Goal: Transaction & Acquisition: Purchase product/service

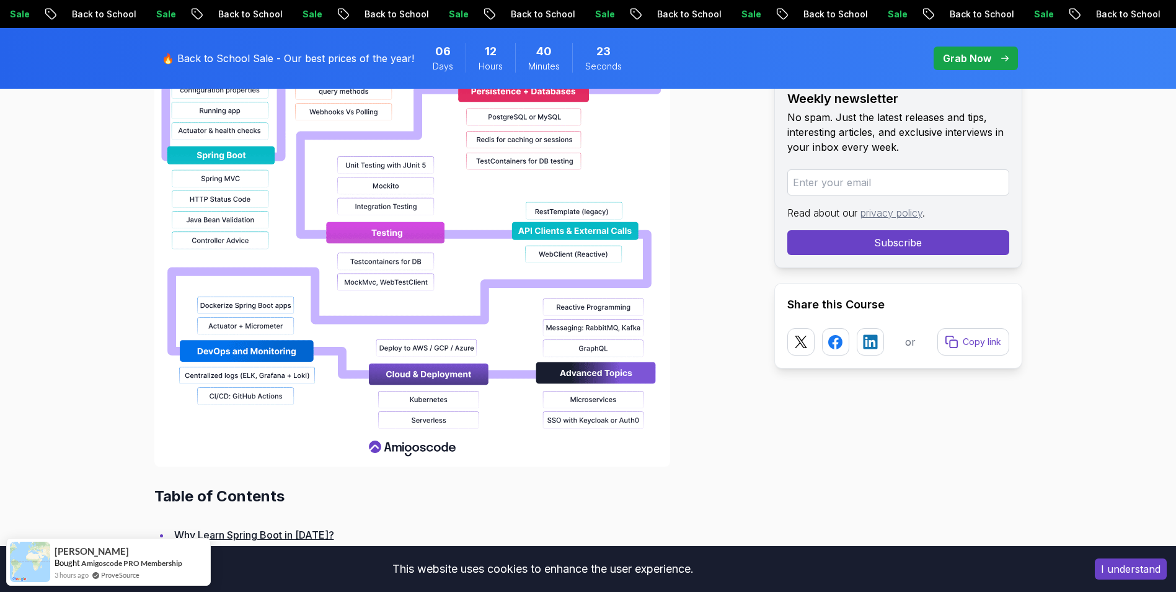
scroll to position [1364, 0]
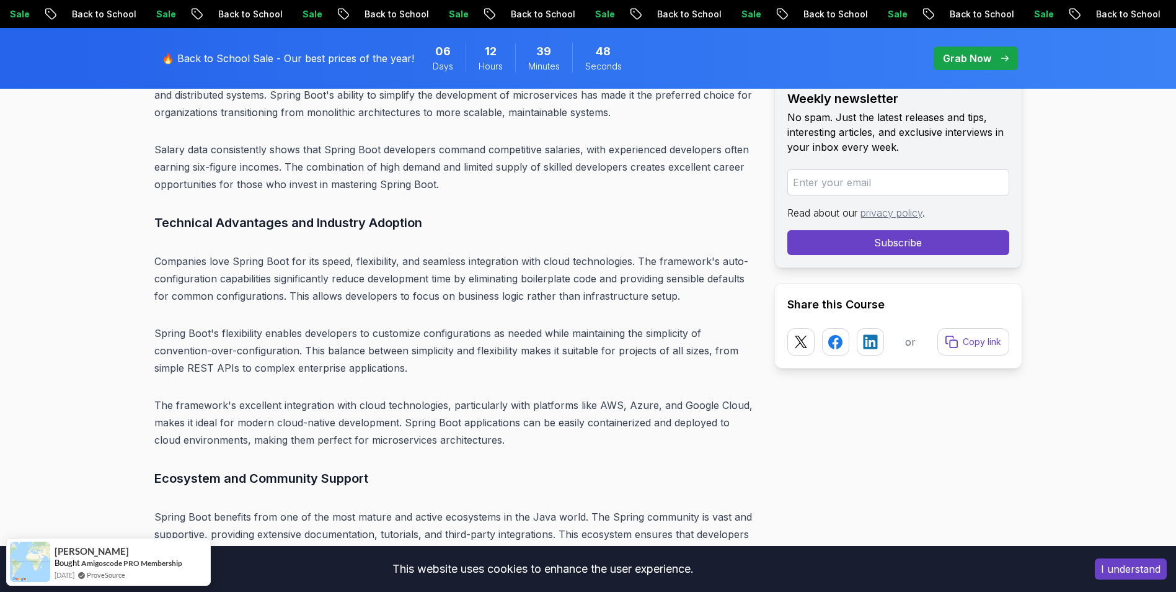
scroll to position [3411, 0]
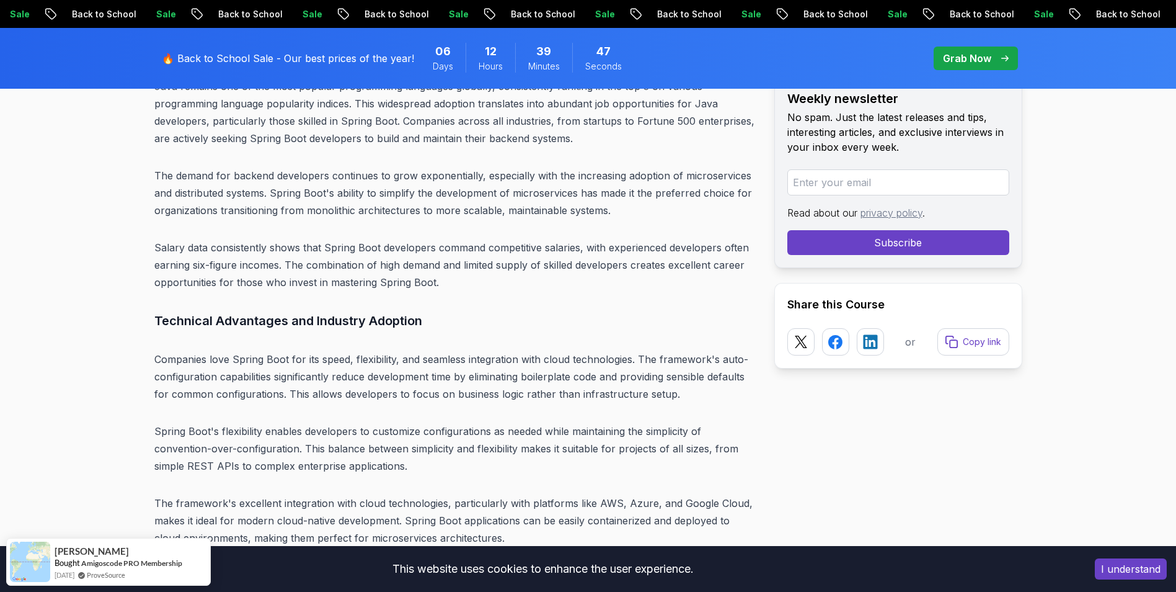
click at [990, 58] on p "Grab Now" at bounding box center [967, 58] width 48 height 15
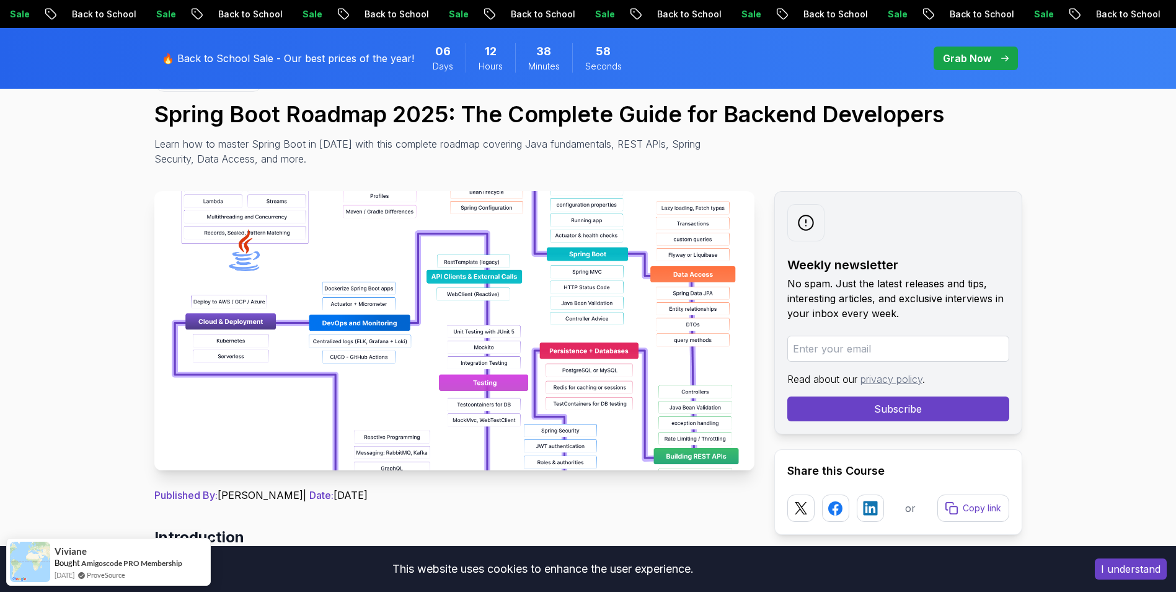
scroll to position [124, 0]
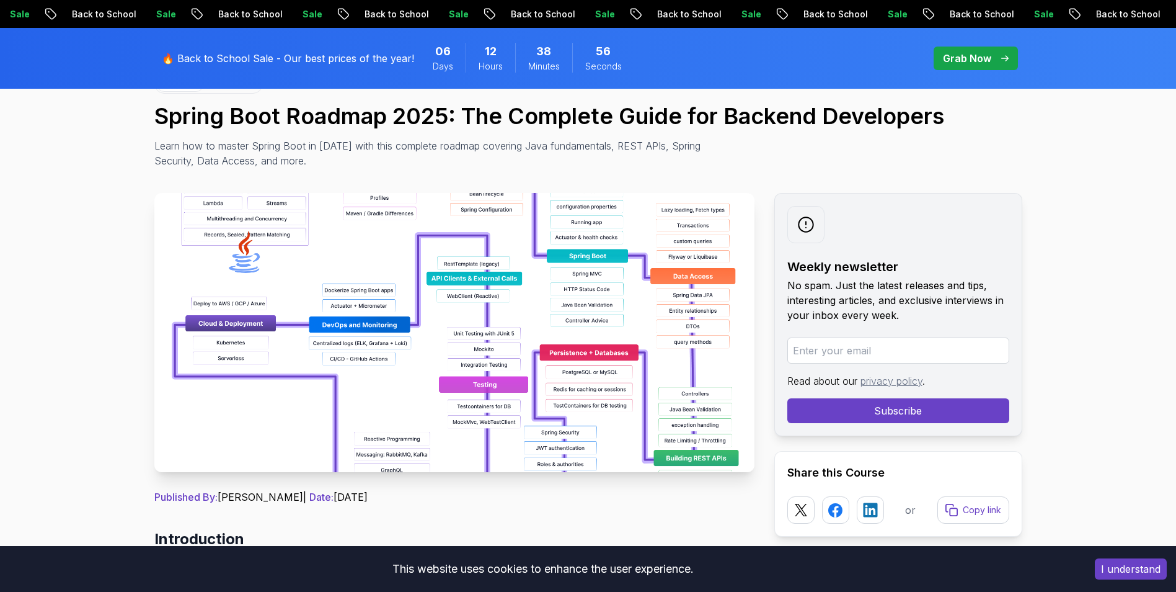
click at [573, 412] on img at bounding box center [454, 332] width 600 height 279
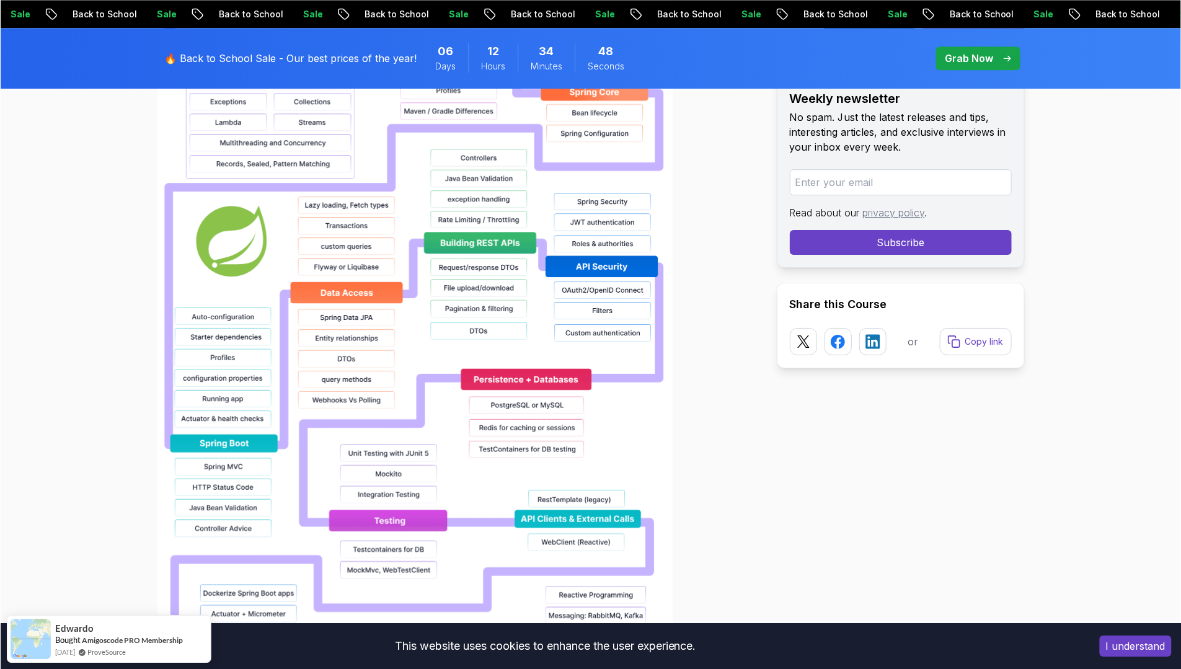
scroll to position [992, 0]
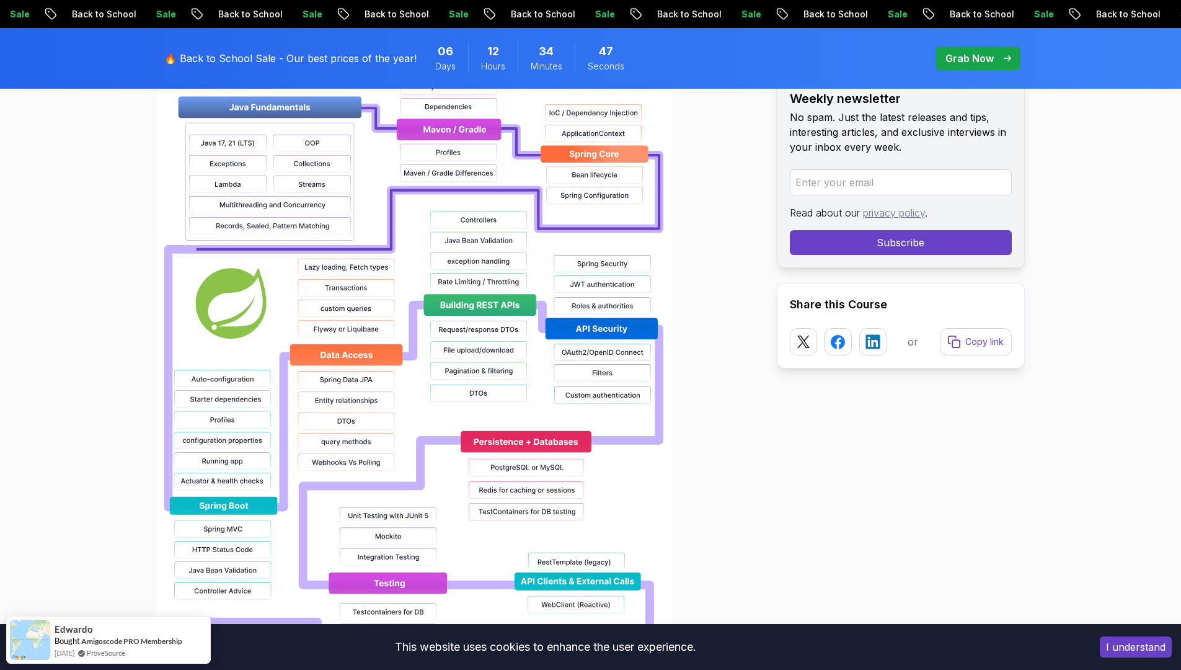
click at [539, 360] on img at bounding box center [415, 420] width 516 height 794
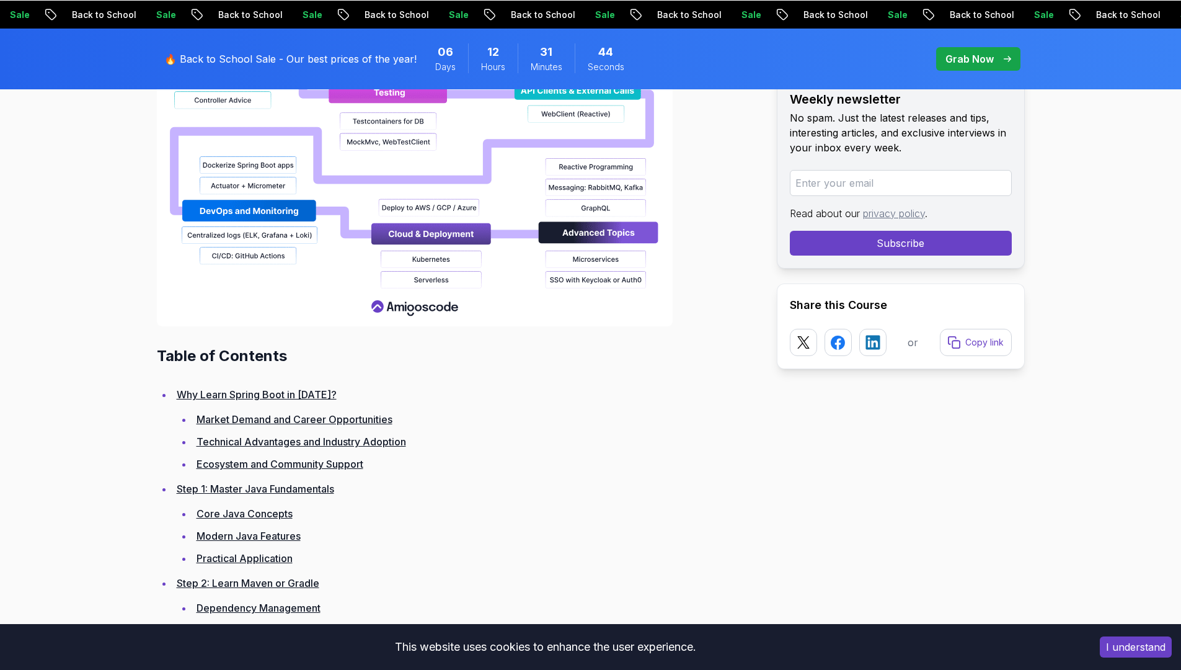
scroll to position [1612, 0]
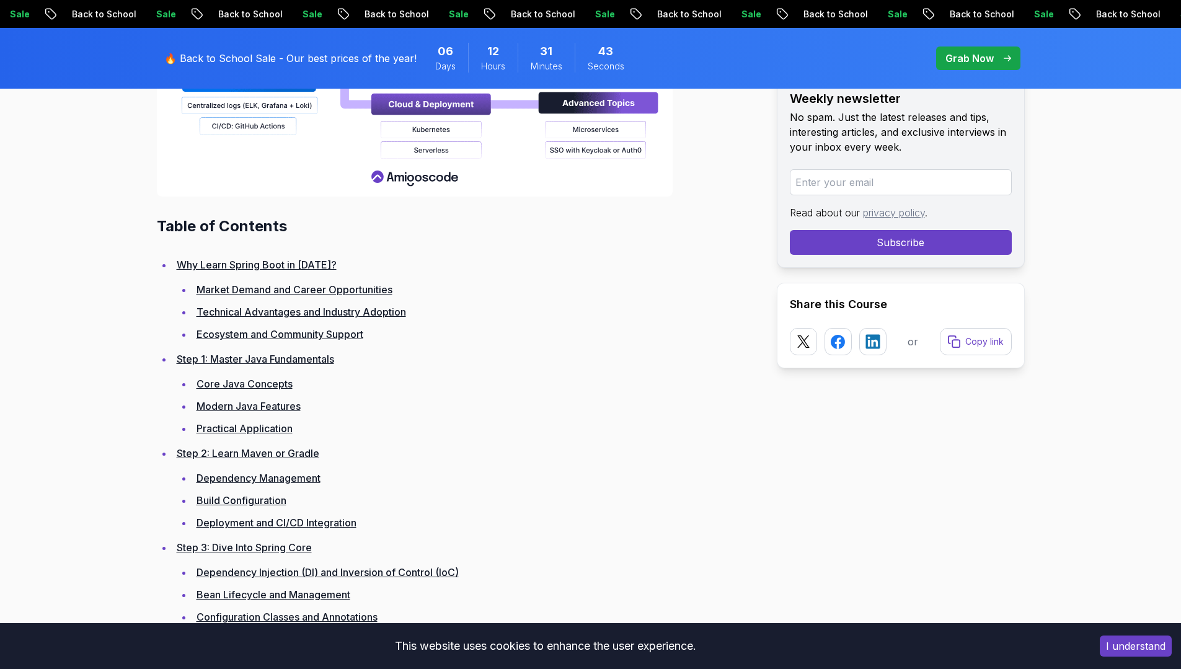
click at [719, 387] on li "Core Java Concepts" at bounding box center [475, 383] width 564 height 17
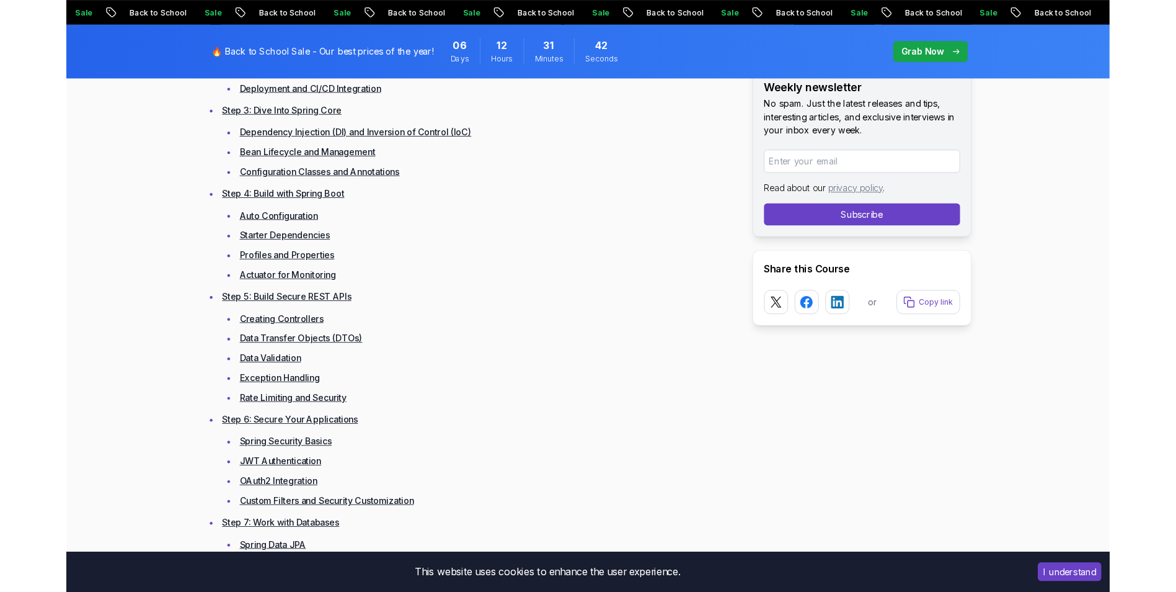
scroll to position [2170, 0]
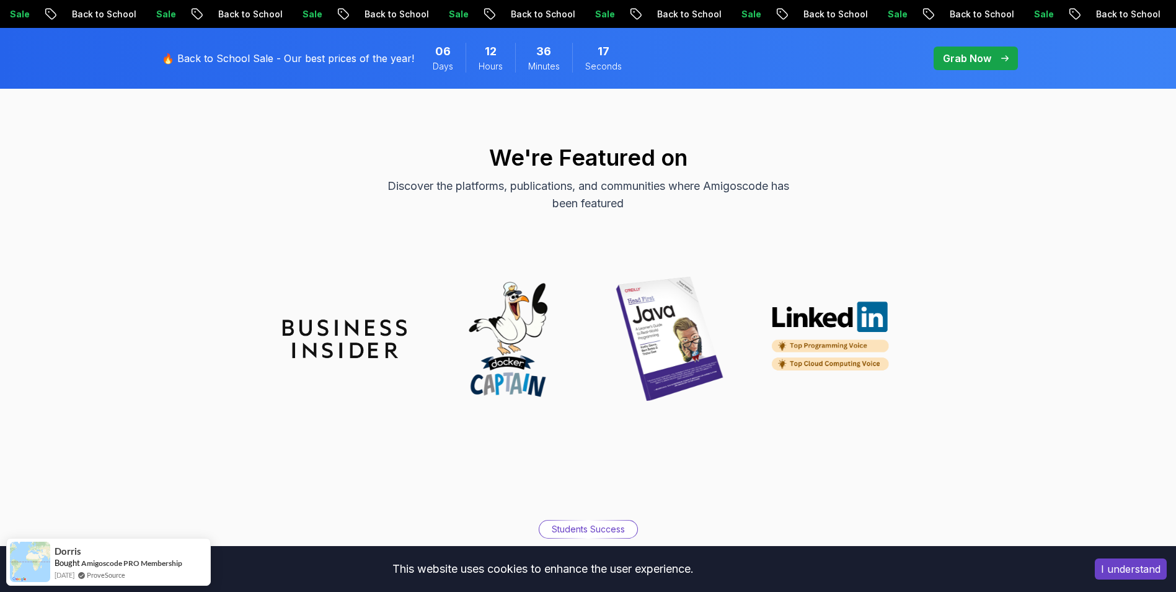
scroll to position [3659, 0]
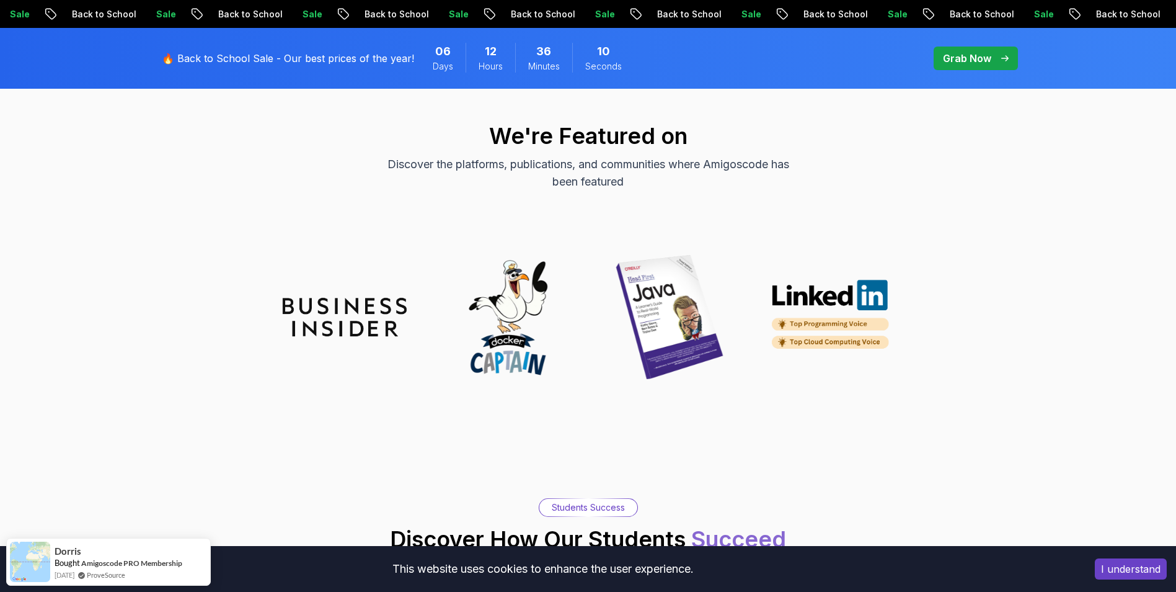
click at [677, 331] on img at bounding box center [670, 317] width 124 height 124
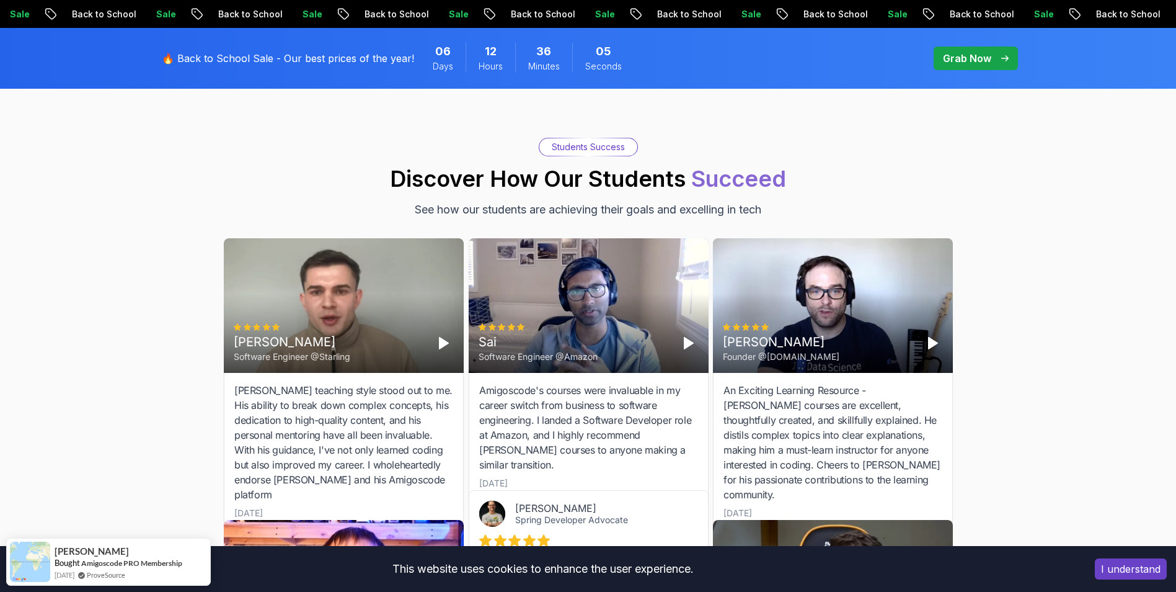
scroll to position [4031, 0]
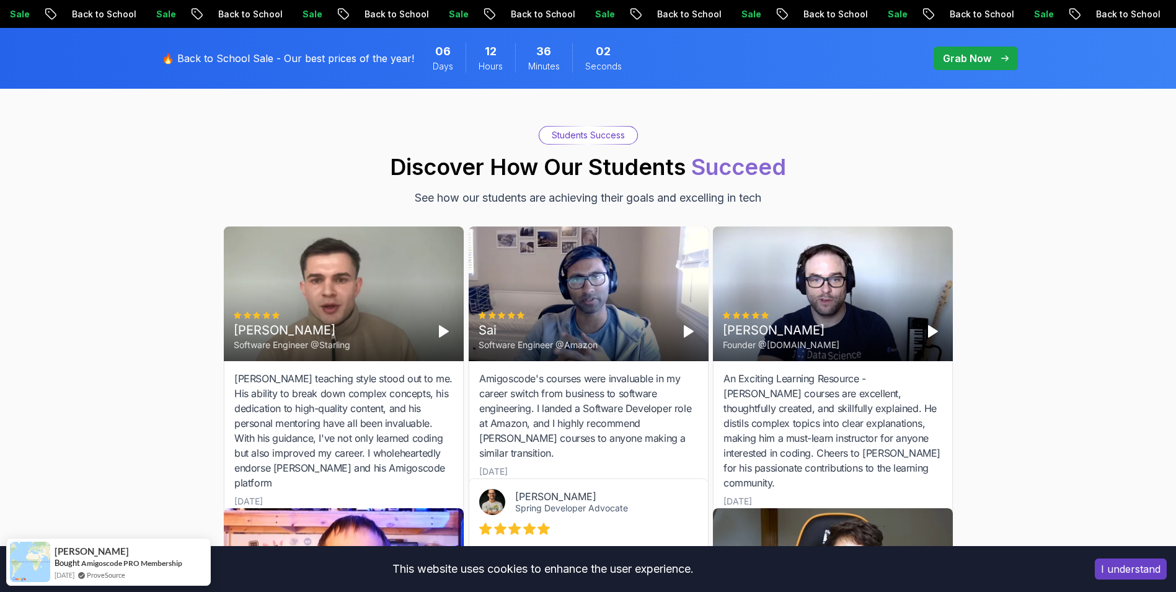
click at [686, 326] on polygon "Play" at bounding box center [688, 331] width 9 height 11
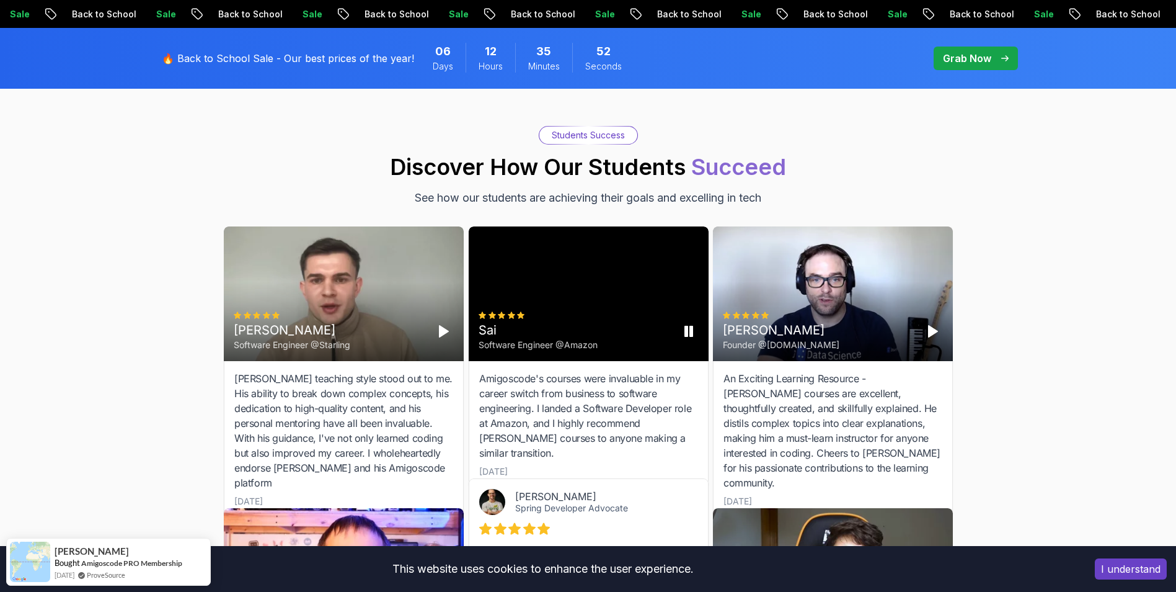
click at [515, 264] on div "Sai Software Engineer @Amazon" at bounding box center [589, 293] width 240 height 135
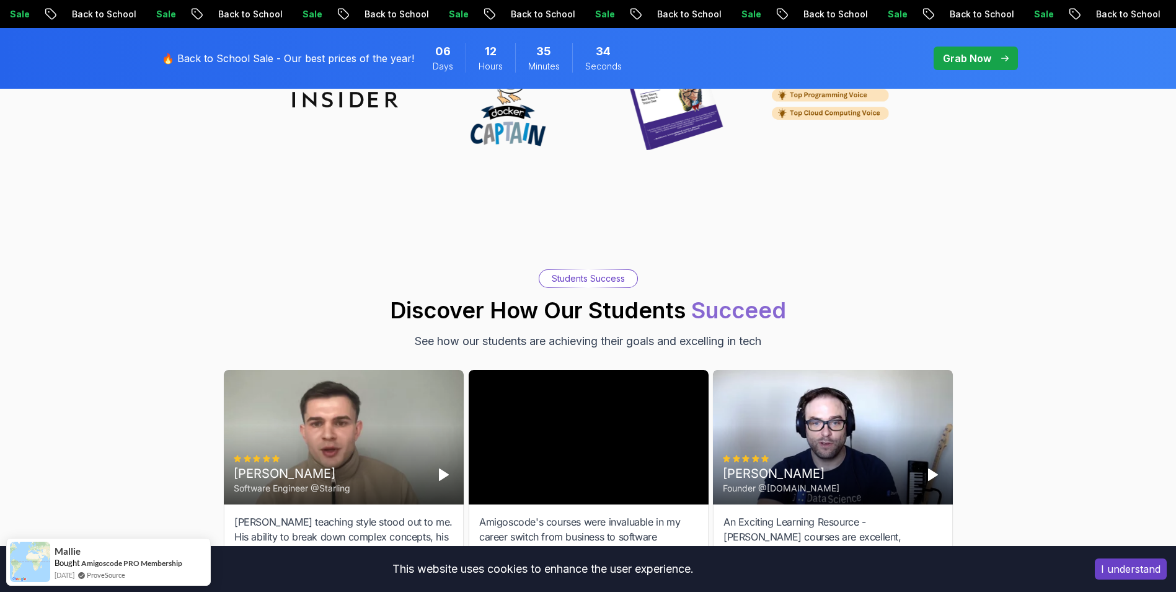
scroll to position [3969, 0]
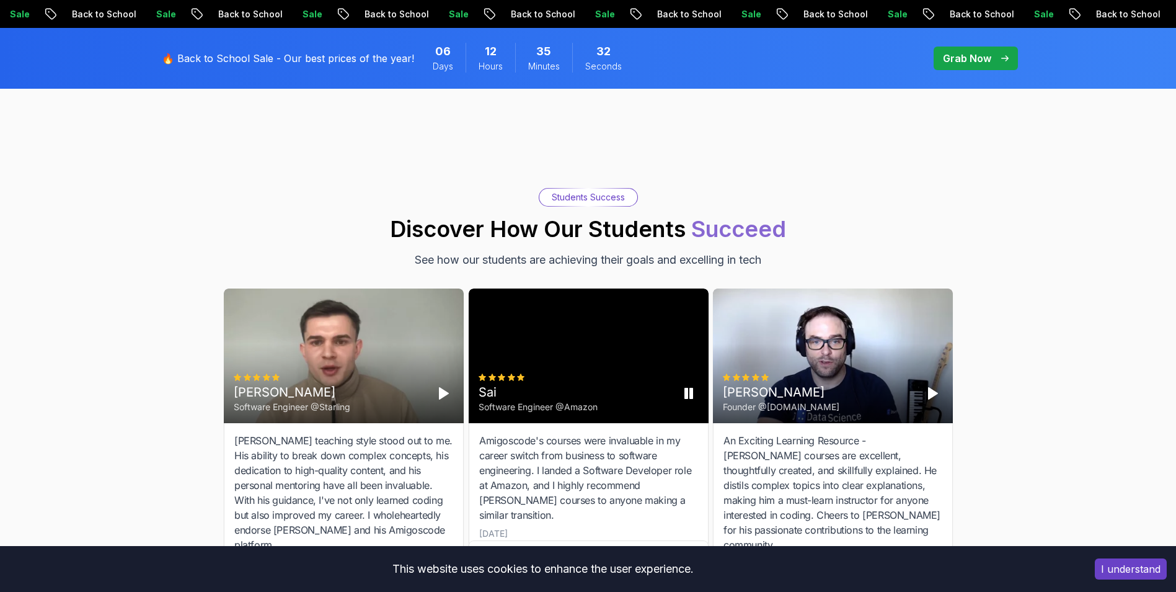
click at [583, 342] on div "Sai Software Engineer @Amazon" at bounding box center [589, 355] width 240 height 135
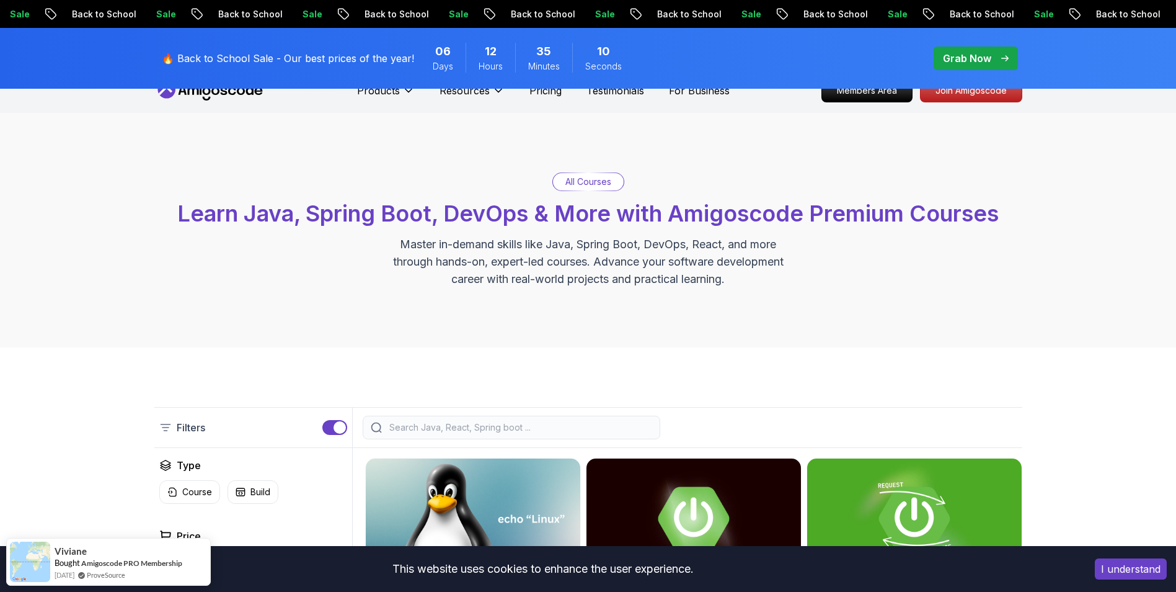
scroll to position [0, 0]
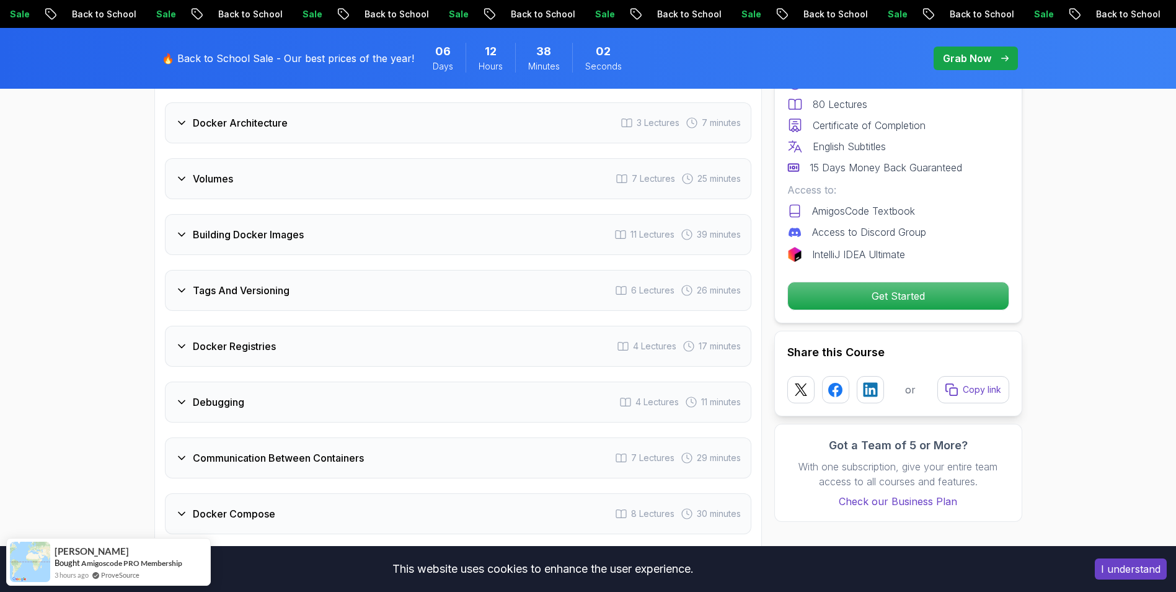
scroll to position [2480, 0]
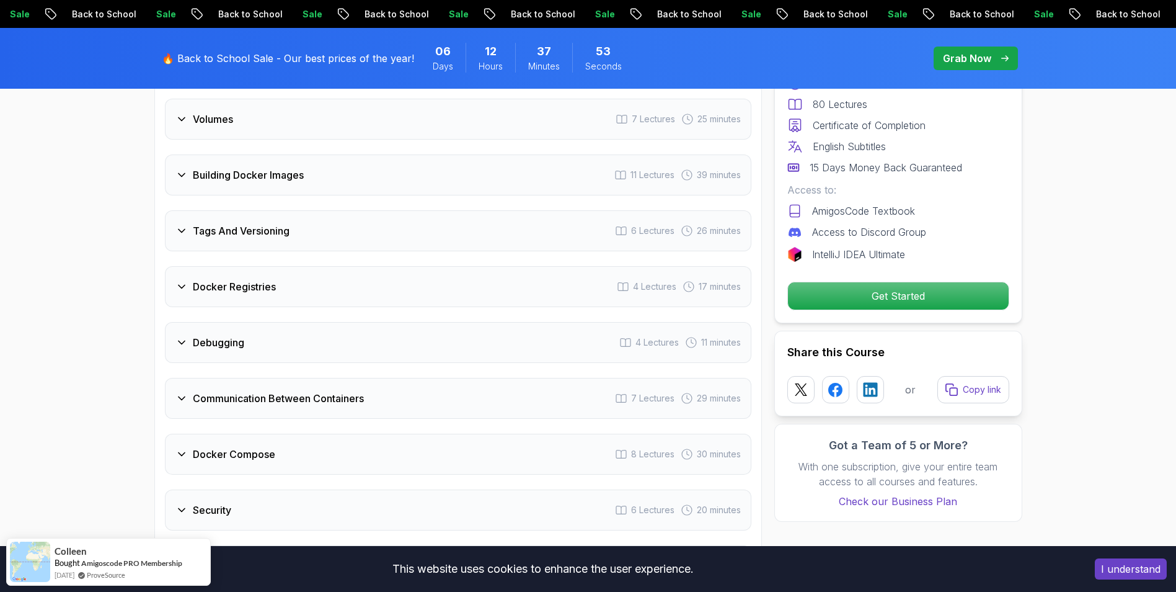
click at [347, 396] on h3 "Communication Between Containers" at bounding box center [278, 398] width 171 height 15
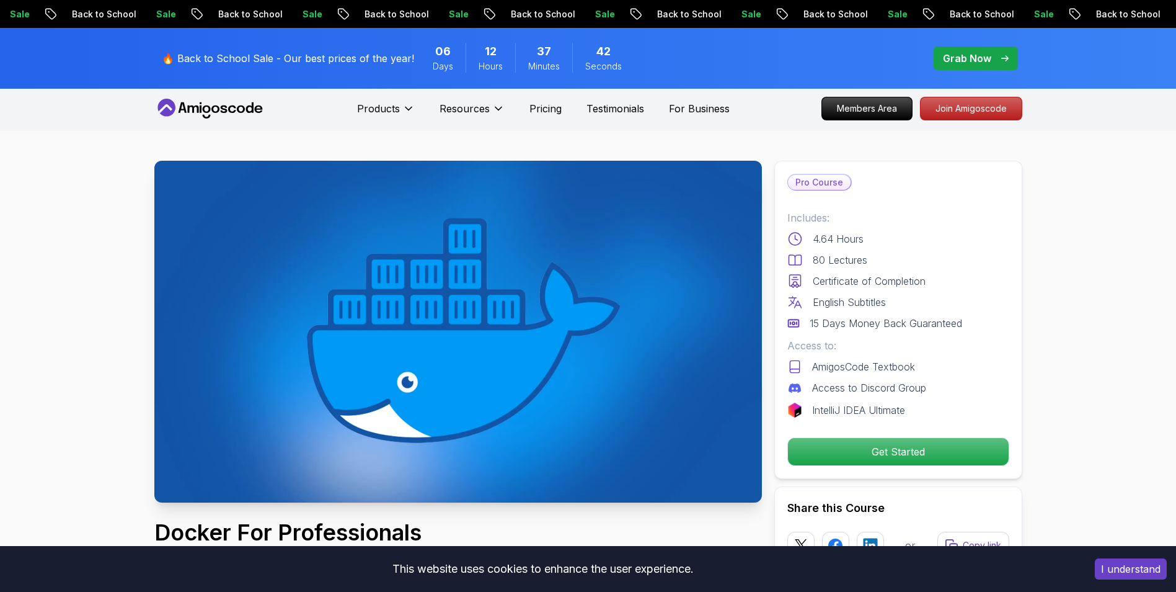
scroll to position [0, 0]
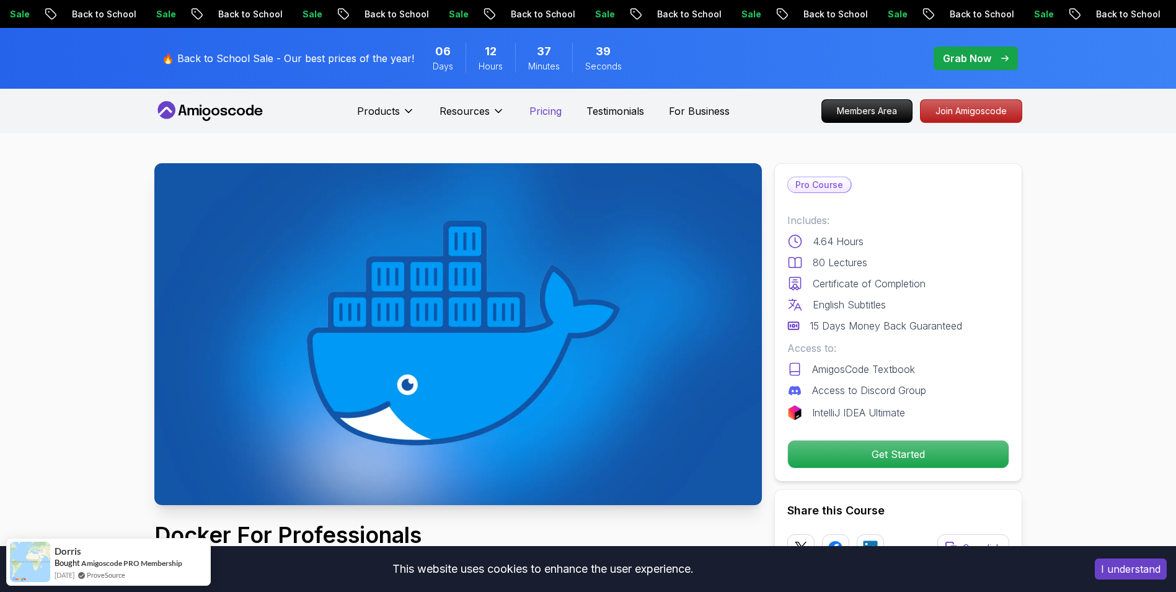
click at [549, 109] on p "Pricing" at bounding box center [546, 111] width 32 height 15
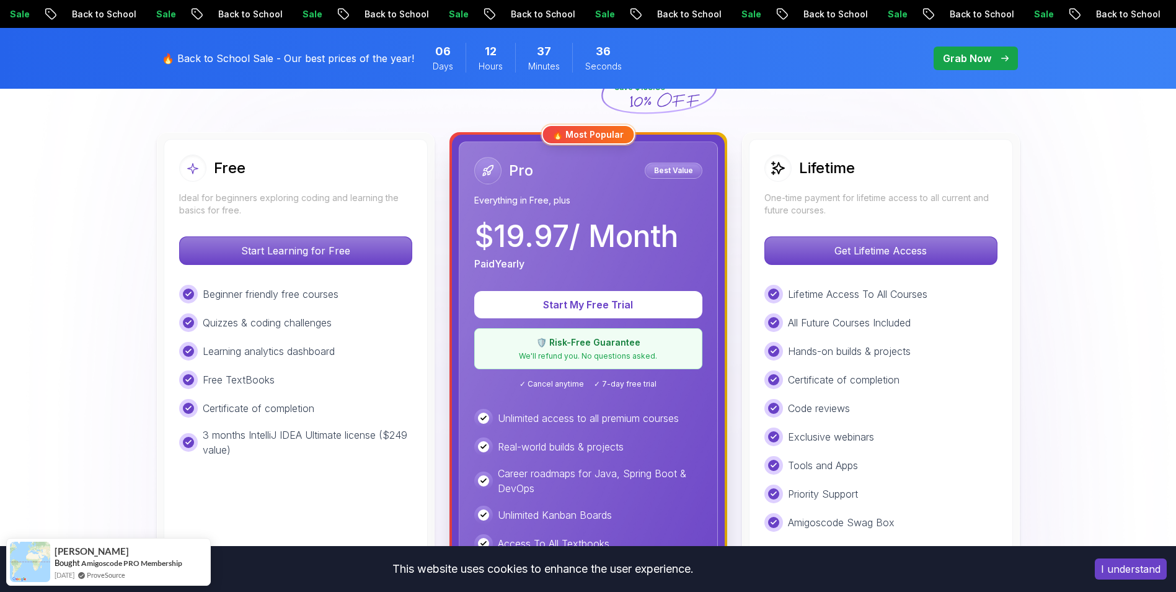
scroll to position [310, 0]
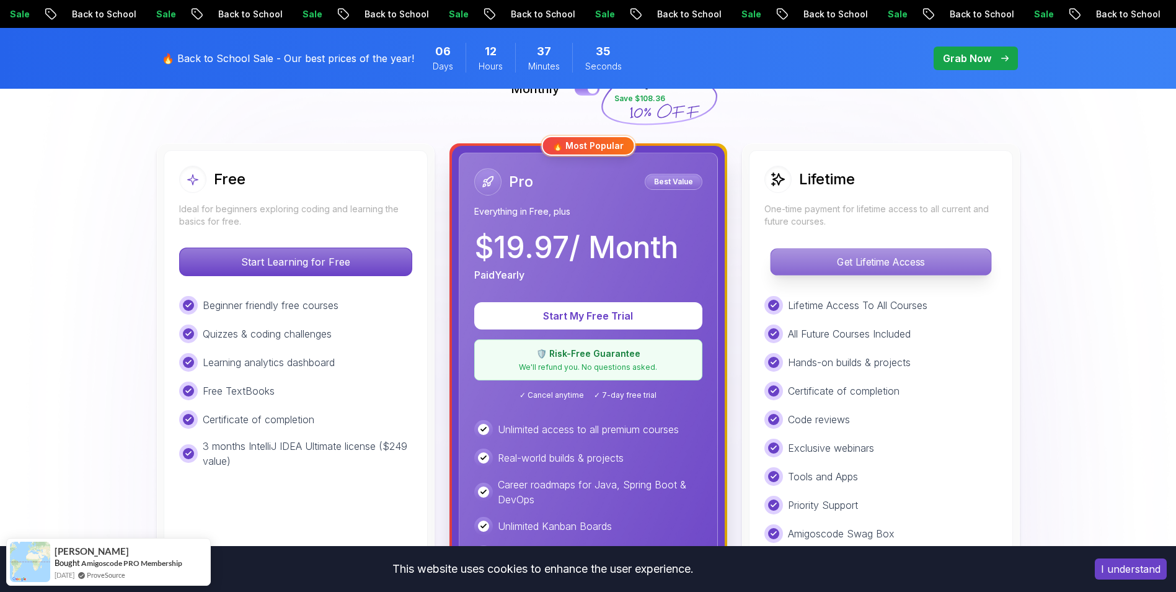
click at [909, 257] on p "Get Lifetime Access" at bounding box center [881, 262] width 220 height 26
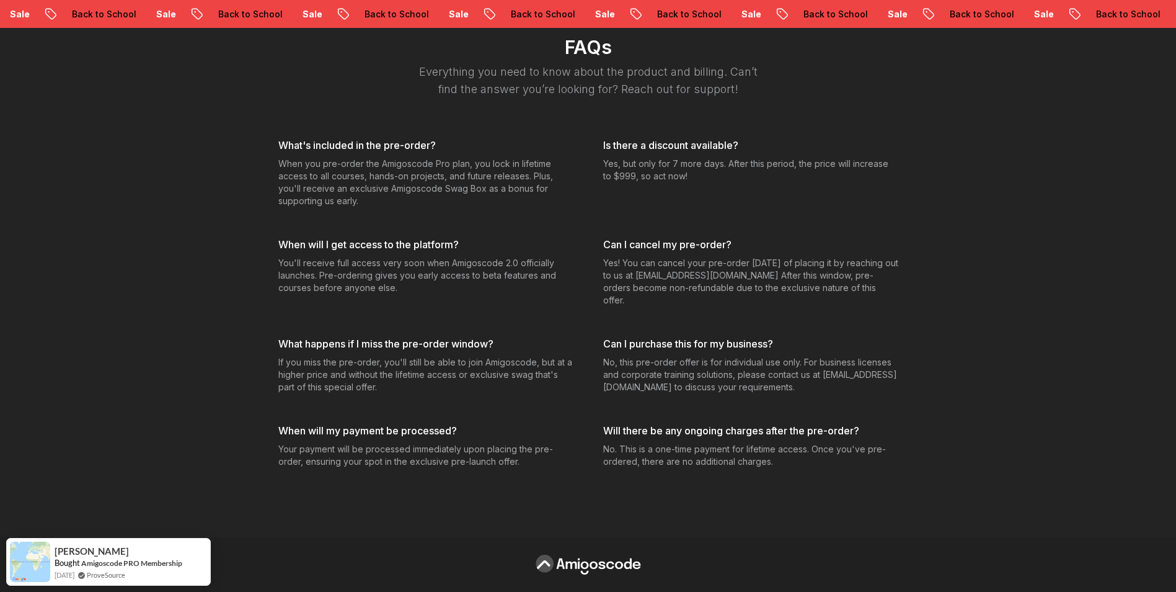
scroll to position [4837, 0]
